Goal: Answer question/provide support: Share knowledge or assist other users

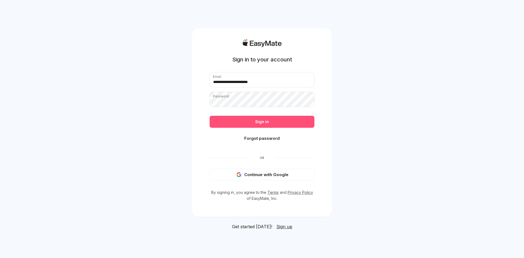
click at [271, 122] on button "Sign in" at bounding box center [261, 122] width 105 height 12
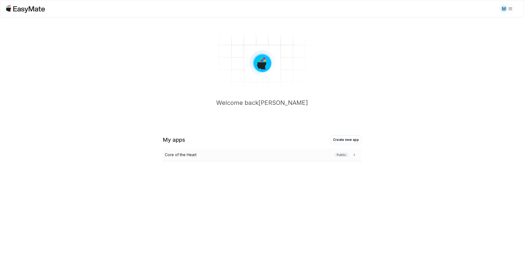
click at [254, 154] on div "Core of the Heart Public" at bounding box center [261, 155] width 192 height 6
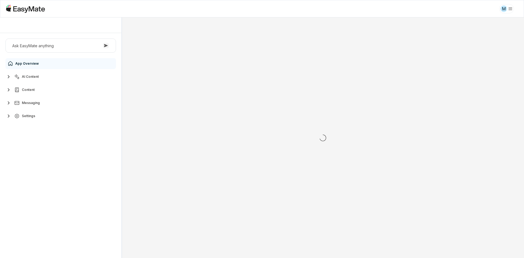
click at [50, 78] on button "AI Content" at bounding box center [60, 76] width 110 height 11
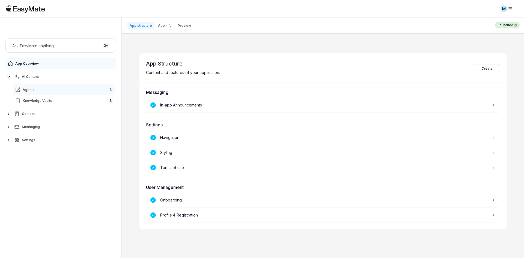
click at [52, 90] on link "Agents 3" at bounding box center [64, 89] width 102 height 11
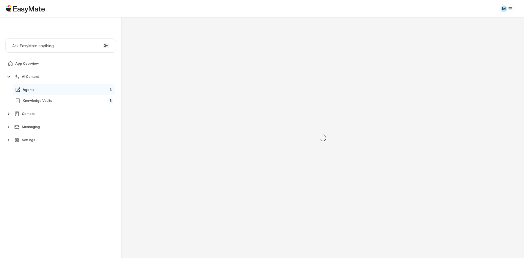
click at [44, 168] on div "Ask EasyMate anything App Overview AI Content Agents 3 Knowledge Vaults 8 Conte…" at bounding box center [60, 145] width 121 height 225
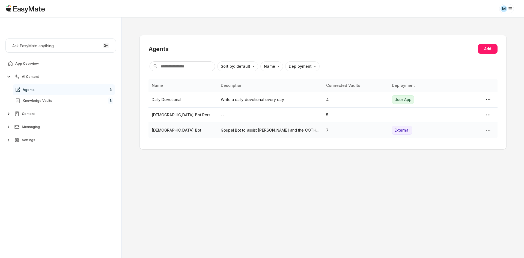
click at [167, 131] on p "[DEMOGRAPHIC_DATA] Bot" at bounding box center [183, 130] width 63 height 6
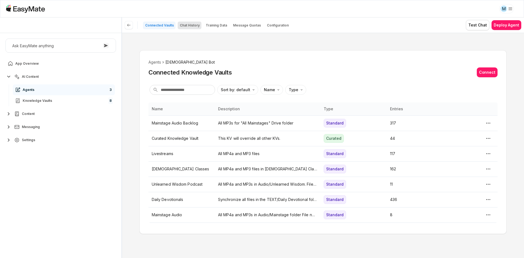
click at [187, 26] on p "Chat History" at bounding box center [190, 25] width 20 height 4
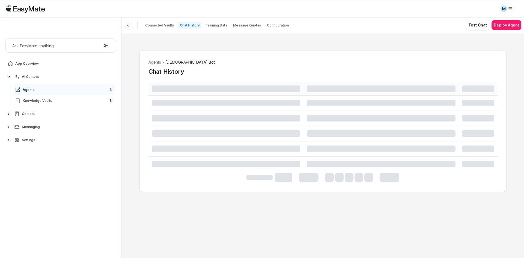
click at [133, 134] on div "Agents Gospel Bot Chat History" at bounding box center [323, 145] width 402 height 225
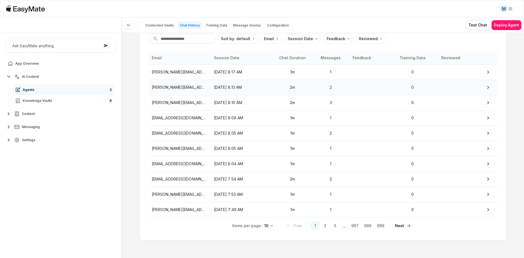
scroll to position [22, 0]
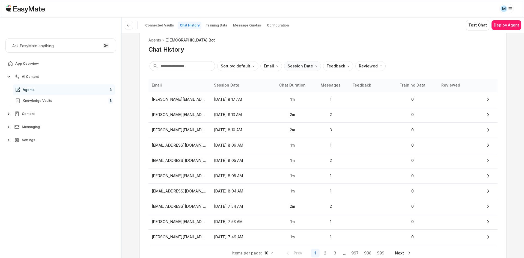
click at [292, 67] on html "M Core of the Heart Ask EasyMate anything App Overview AI Content Agents 3 Know…" at bounding box center [262, 129] width 524 height 258
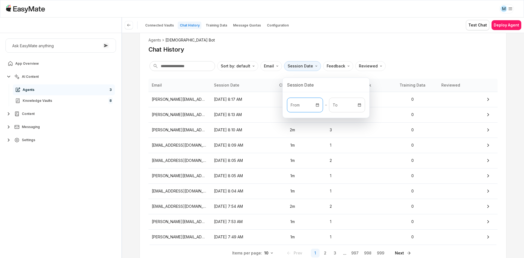
click at [294, 101] on p "From" at bounding box center [304, 105] width 35 height 14
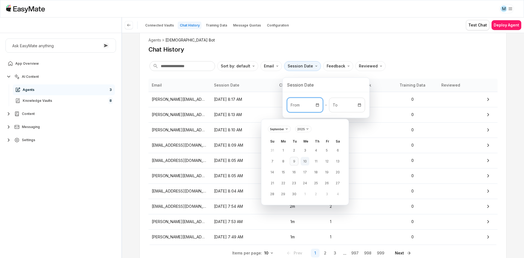
click at [294, 163] on button "9" at bounding box center [294, 161] width 9 height 9
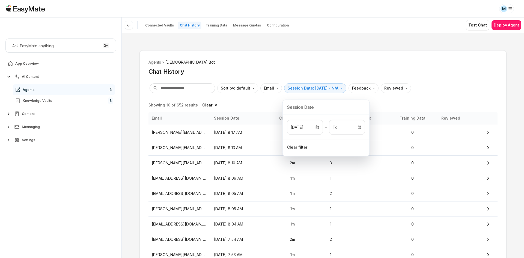
click at [358, 66] on html "M Core of the Heart Ask EasyMate anything App Overview AI Content Agents 3 Know…" at bounding box center [262, 129] width 524 height 258
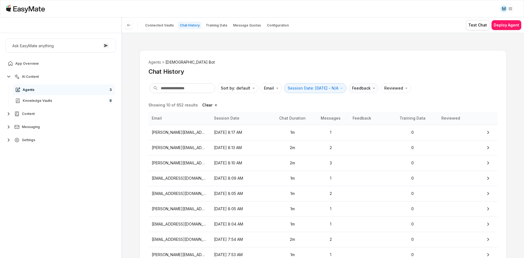
click at [373, 88] on html "M Core of the Heart Ask EasyMate anything App Overview AI Content Agents 3 Know…" at bounding box center [262, 129] width 524 height 258
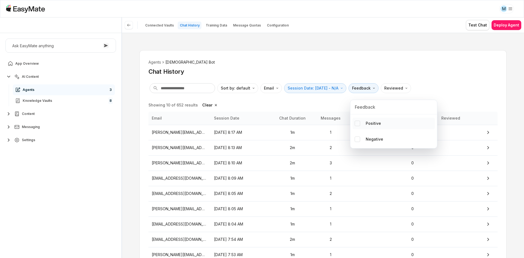
click at [363, 122] on div "Positive" at bounding box center [368, 123] width 26 height 6
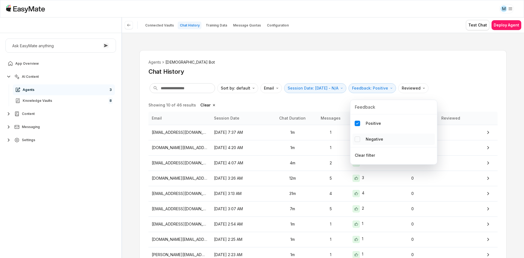
click at [362, 138] on div "Negative" at bounding box center [369, 139] width 28 height 6
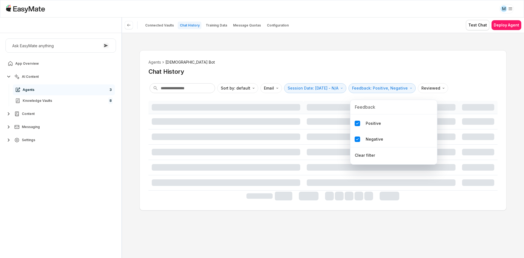
click at [361, 69] on html "M Core of the Heart Ask EasyMate anything App Overview AI Content Agents 3 Know…" at bounding box center [262, 129] width 524 height 258
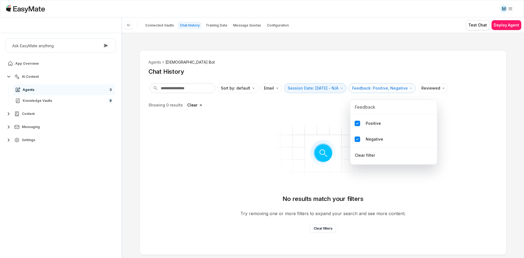
click at [373, 92] on html "M Core of the Heart Ask EasyMate anything App Overview AI Content Agents 3 Know…" at bounding box center [262, 129] width 524 height 258
click at [368, 140] on p "Negative" at bounding box center [373, 139] width 17 height 6
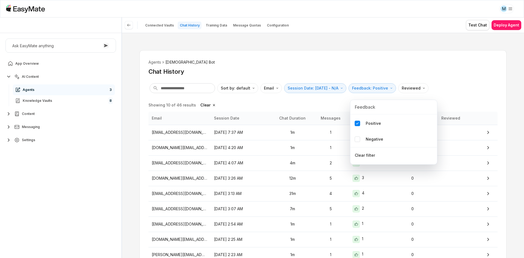
click at [370, 65] on html "M Core of the Heart Ask EasyMate anything App Overview AI Content Agents 3 Know…" at bounding box center [262, 129] width 524 height 258
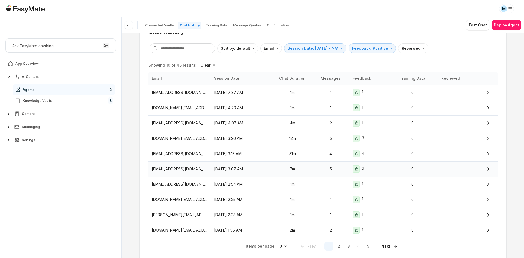
scroll to position [33, 0]
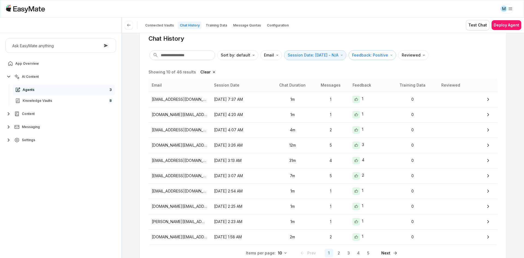
click at [382, 59] on html "M Core of the Heart Ask EasyMate anything App Overview AI Content Agents 3 Know…" at bounding box center [262, 129] width 524 height 258
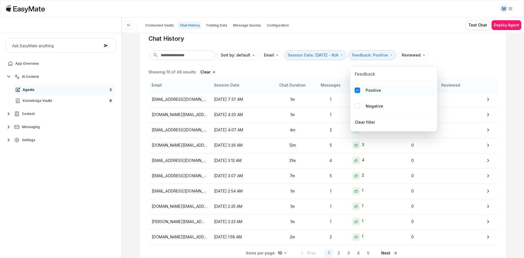
click at [356, 92] on button "Positive" at bounding box center [357, 90] width 5 height 5
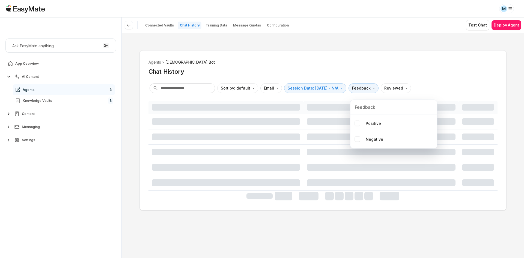
click at [359, 104] on div "Feedback" at bounding box center [393, 107] width 87 height 14
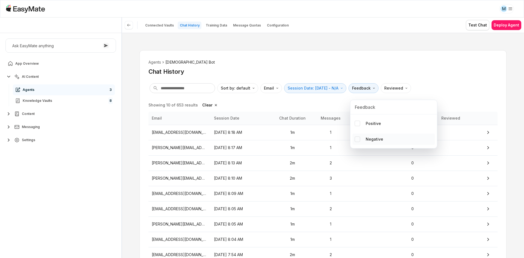
click at [359, 137] on button "Negative" at bounding box center [357, 138] width 5 height 5
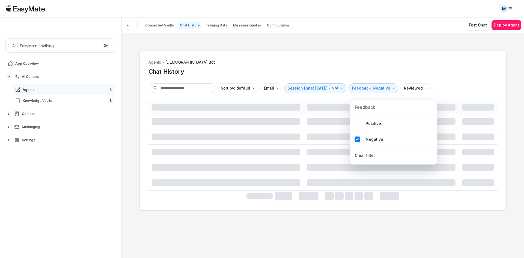
click at [433, 68] on html "M Core of the Heart Ask EasyMate anything App Overview AI Content Agents 3 Know…" at bounding box center [262, 129] width 524 height 258
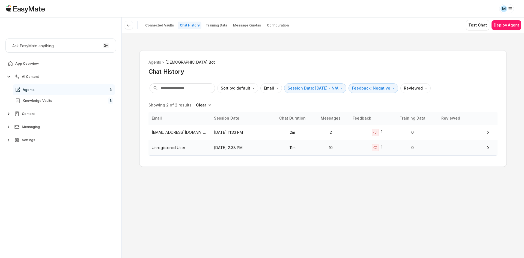
click at [305, 152] on td "11m" at bounding box center [292, 147] width 39 height 15
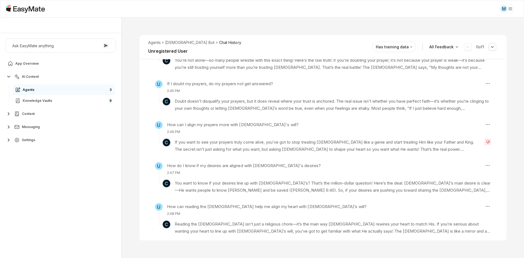
scroll to position [316, 0]
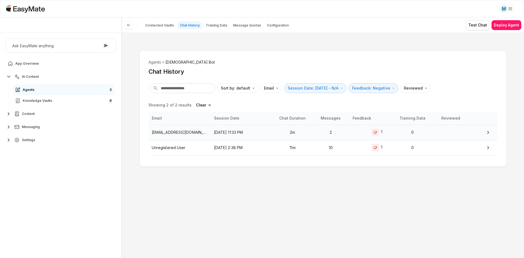
click at [177, 133] on p "[EMAIL_ADDRESS][DOMAIN_NAME]" at bounding box center [180, 132] width 56 height 6
click at [134, 103] on div "Agents Gospel Bot Chat History Sort by: default Direction Email Session Date: […" at bounding box center [323, 145] width 402 height 225
click at [132, 99] on div "Agents Gospel Bot Chat History Sort by: default Direction Email Session Date: […" at bounding box center [323, 145] width 402 height 225
click at [187, 132] on p "[EMAIL_ADDRESS][DOMAIN_NAME]" at bounding box center [180, 132] width 56 height 6
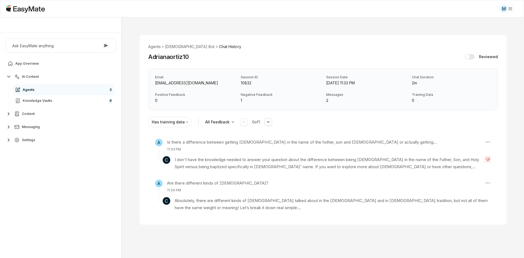
click at [181, 91] on div "Email [EMAIL_ADDRESS][DOMAIN_NAME] Session ID 10832 Session Date [DATE] 11:33 P…" at bounding box center [322, 89] width 349 height 42
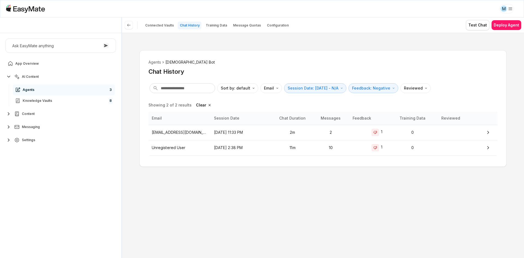
click at [155, 198] on div "Agents Gospel Bot Chat History Sort by: default Direction Email Session Date: […" at bounding box center [323, 145] width 402 height 225
click at [247, 195] on div "Agents Gospel Bot Chat History Sort by: default Direction Email Session Date: […" at bounding box center [323, 145] width 402 height 225
click at [69, 140] on button "Settings" at bounding box center [60, 139] width 110 height 11
click at [69, 196] on link "Users 3902" at bounding box center [64, 196] width 102 height 11
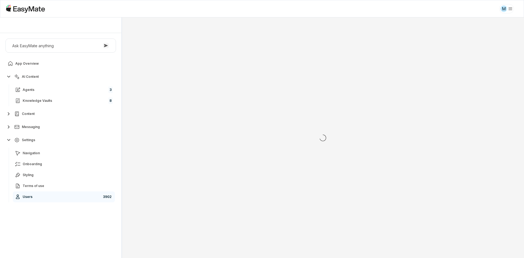
click at [67, 239] on div "Ask EasyMate anything App Overview AI Content Agents 3 Knowledge Vaults 8 Conte…" at bounding box center [60, 145] width 121 height 225
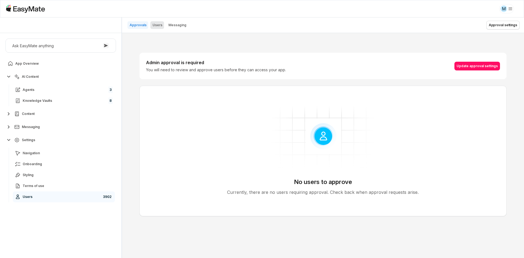
click at [155, 26] on p "Users" at bounding box center [157, 25] width 10 height 4
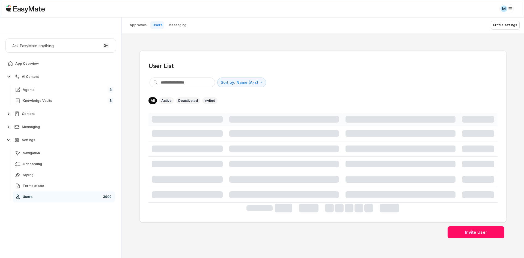
click at [131, 103] on div "User List Sort by: Name (A-Z) Direction All Active Deactivated Invited Invite U…" at bounding box center [323, 145] width 402 height 225
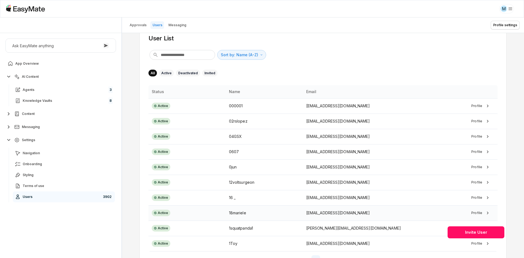
scroll to position [34, 0]
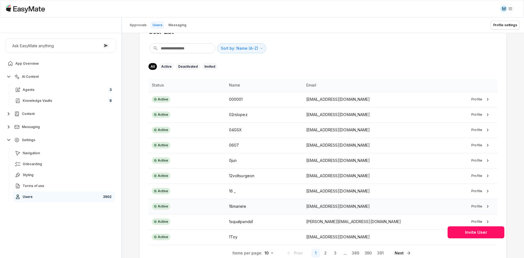
click at [235, 208] on div "18mariele" at bounding box center [264, 206] width 71 height 6
click at [130, 71] on div "User List Sort by: Name (A-Z) Direction All Active Deactivated Invited Status N…" at bounding box center [323, 145] width 402 height 225
click at [64, 88] on link "Agents 3" at bounding box center [64, 89] width 102 height 11
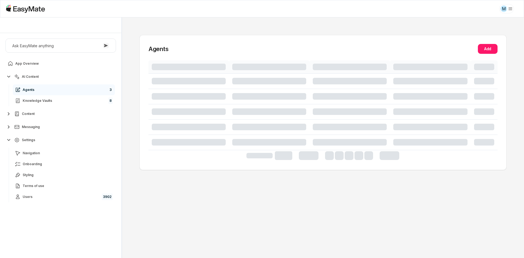
click at [70, 216] on div "Ask EasyMate anything App Overview AI Content Agents 3 Knowledge Vaults 8 Conte…" at bounding box center [60, 145] width 121 height 225
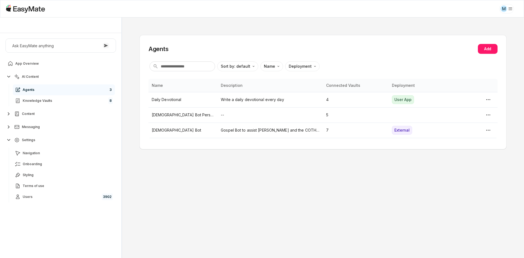
drag, startPoint x: 111, startPoint y: 155, endPoint x: 117, endPoint y: 125, distance: 30.2
click at [163, 173] on div "Agents Add Sort by: default Direction Name Deployment Name Description Connecte…" at bounding box center [323, 137] width 402 height 240
click at [187, 132] on p "[DEMOGRAPHIC_DATA] Bot" at bounding box center [183, 130] width 63 height 6
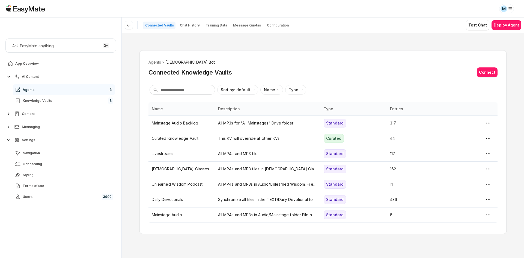
click at [130, 157] on div "Agents Gospel Bot Connected Knowledge Vaults Connect Sort by: default Direction…" at bounding box center [323, 145] width 402 height 225
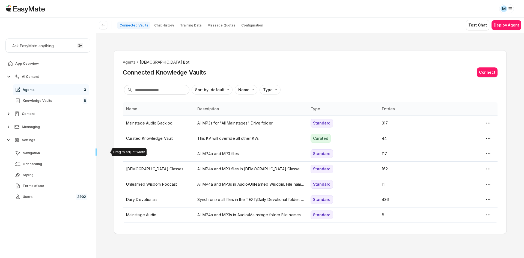
click at [63, 172] on div "Core of the Heart Ask EasyMate anything App Overview AI Content Agents 3 Knowle…" at bounding box center [262, 137] width 524 height 240
click at [102, 184] on div "Agents Gospel Bot Connected Knowledge Vaults Connect Sort by: default Direction…" at bounding box center [309, 145] width 427 height 225
click at [166, 24] on p "Chat History" at bounding box center [164, 25] width 20 height 4
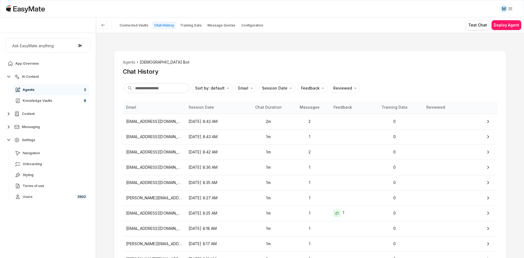
click at [107, 106] on div "Agents Gospel Bot Chat History Sort by: default Direction Email Session Date Fe…" at bounding box center [309, 145] width 427 height 225
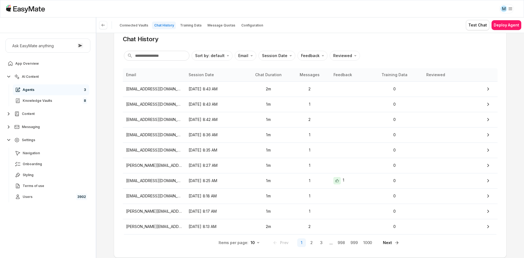
scroll to position [22, 0]
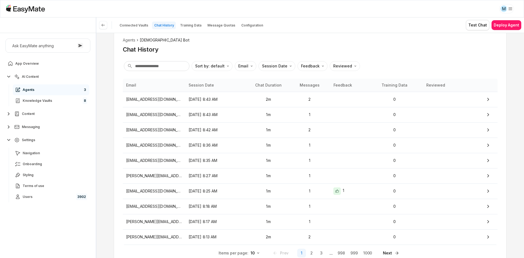
click at [378, 35] on div "Agents Gospel Bot Chat History Sort by: default Direction Email Session Date Fe…" at bounding box center [310, 148] width 392 height 240
type textarea "*"
